Goal: Task Accomplishment & Management: Use online tool/utility

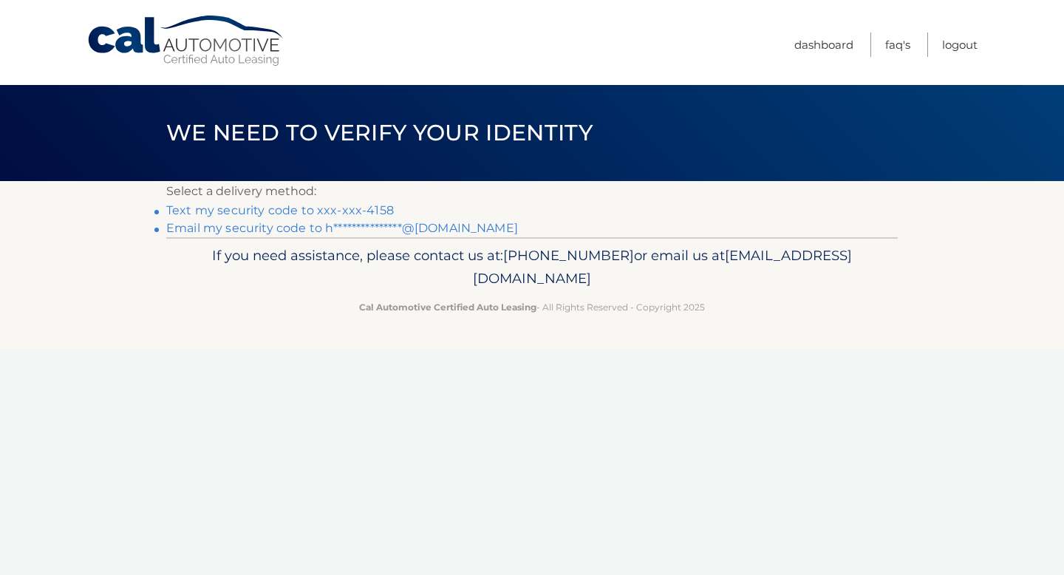
click at [333, 207] on link "Text my security code to xxx-xxx-4158" at bounding box center [279, 210] width 227 height 14
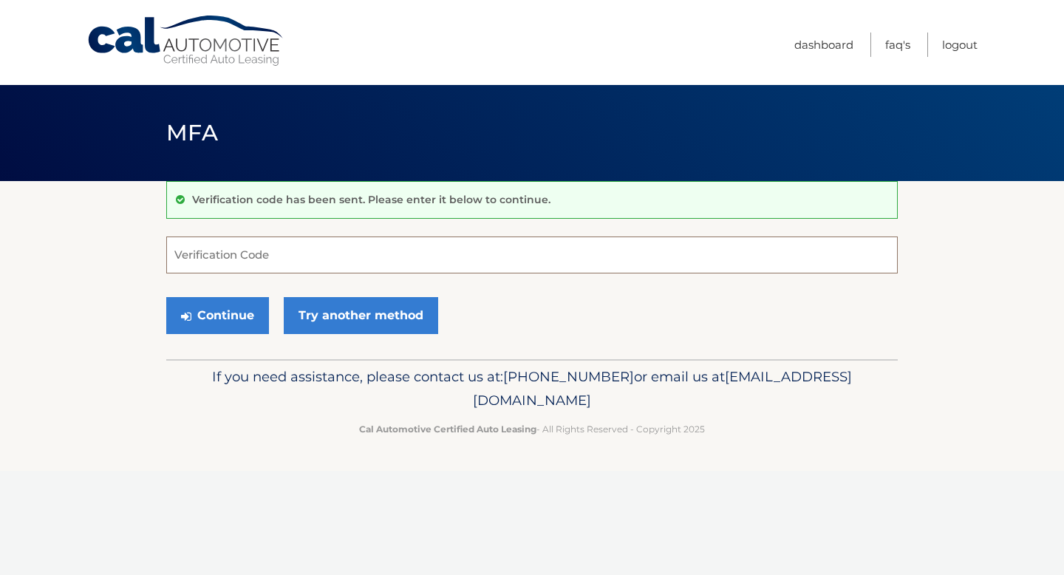
click at [258, 256] on input "Verification Code" at bounding box center [531, 254] width 731 height 37
type input "873424"
click at [229, 307] on button "Continue" at bounding box center [217, 315] width 103 height 37
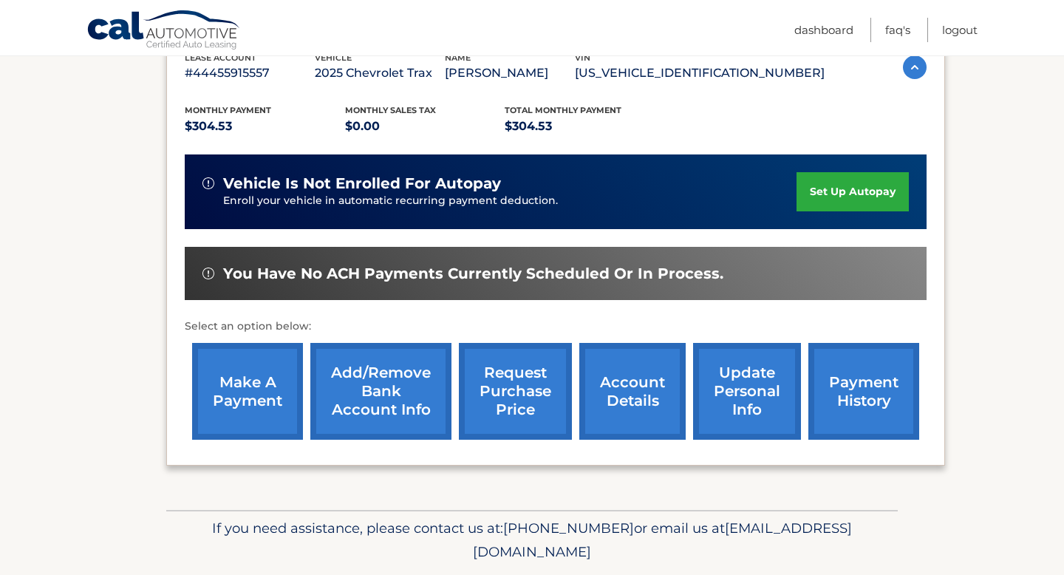
scroll to position [247, 0]
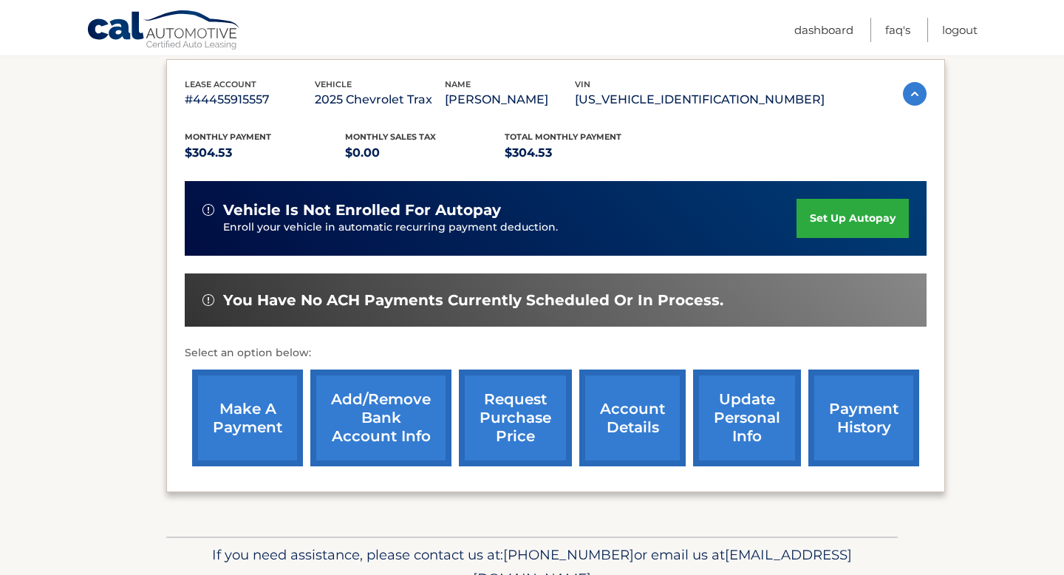
click at [253, 403] on link "make a payment" at bounding box center [247, 417] width 111 height 97
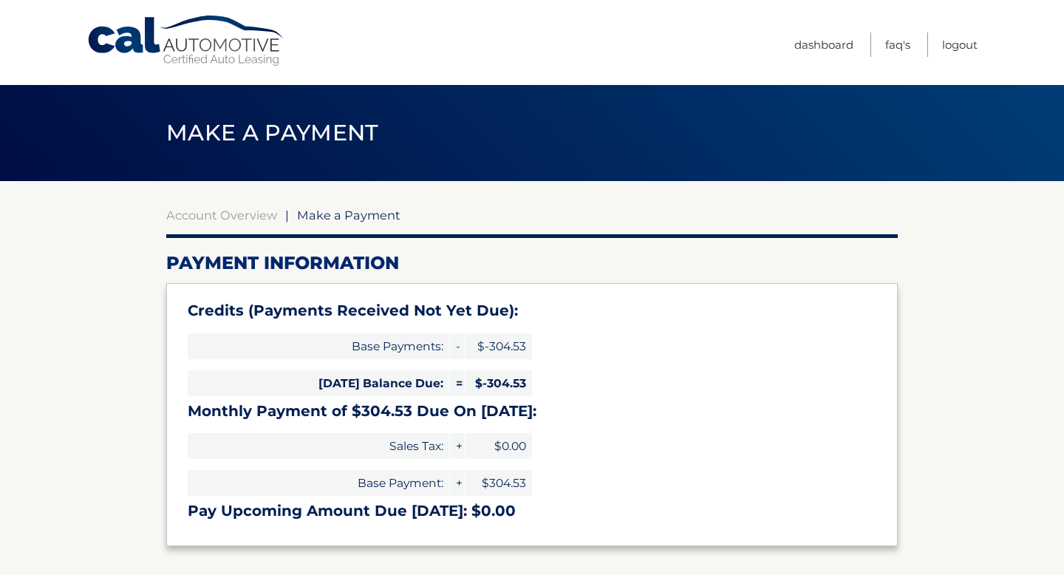
select select "ODA4ZGY0NjItMjgzMi00ZWRiLTlmN2ItZGQ4Mzc3ZjQzNjlj"
